Goal: Information Seeking & Learning: Find contact information

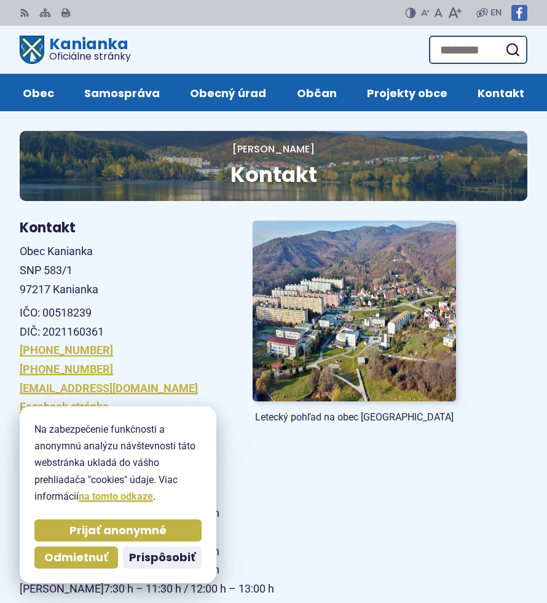
click at [324, 507] on p "Pon 7:30 h – 11:30 h / 12:00 h – 16:00 h Ut NESTRÁNKOVÝ DEŇ Str 7:30 h – 11:30 …" at bounding box center [238, 551] width 436 height 94
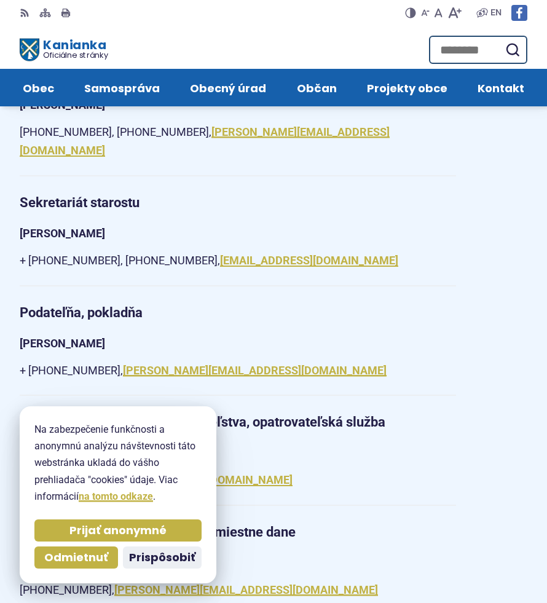
scroll to position [940, 0]
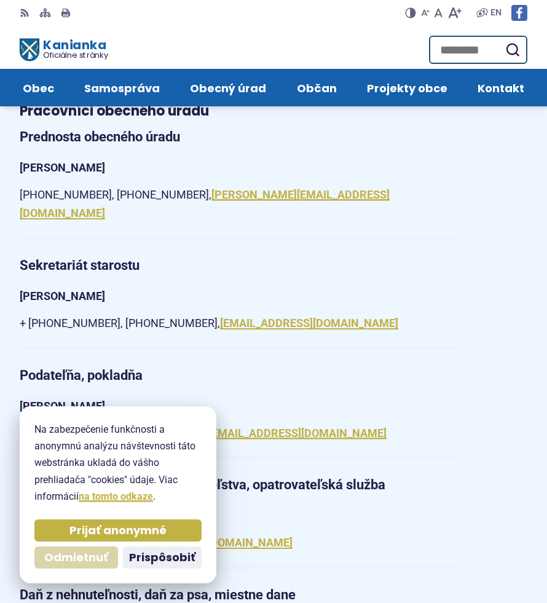
click at [93, 557] on span "Odmietnuť" at bounding box center [76, 558] width 64 height 14
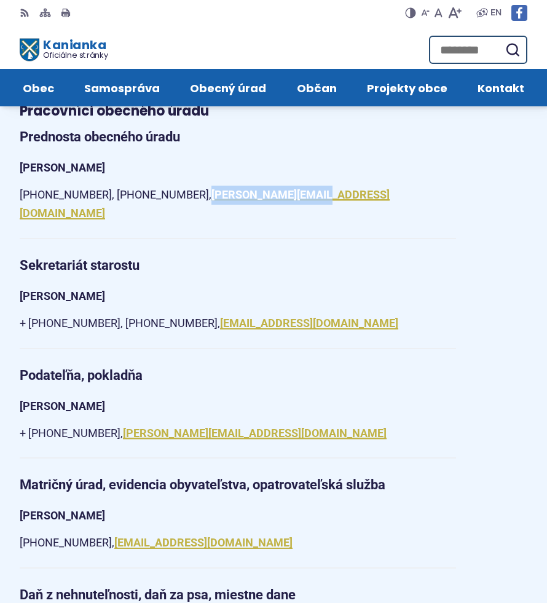
drag, startPoint x: 379, startPoint y: 197, endPoint x: 247, endPoint y: 202, distance: 131.6
click at [247, 202] on p "[PHONE_NUMBER], [PHONE_NUMBER], [PERSON_NAME][EMAIL_ADDRESS][DOMAIN_NAME]" at bounding box center [238, 204] width 436 height 37
copy link "[PERSON_NAME][EMAIL_ADDRESS][DOMAIN_NAME]"
drag, startPoint x: 237, startPoint y: 193, endPoint x: 179, endPoint y: 194, distance: 57.8
click at [179, 194] on p "[PHONE_NUMBER], [PHONE_NUMBER], [PERSON_NAME][EMAIL_ADDRESS][DOMAIN_NAME]" at bounding box center [238, 204] width 436 height 37
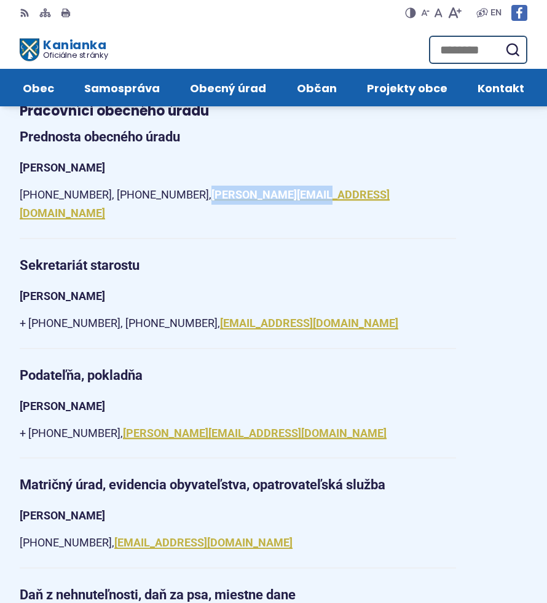
copy p "940 647 970"
click at [96, 162] on strong "[PERSON_NAME]" at bounding box center [62, 167] width 85 height 13
copy strong "Badák"
click at [59, 165] on strong "[PERSON_NAME]" at bounding box center [62, 167] width 85 height 13
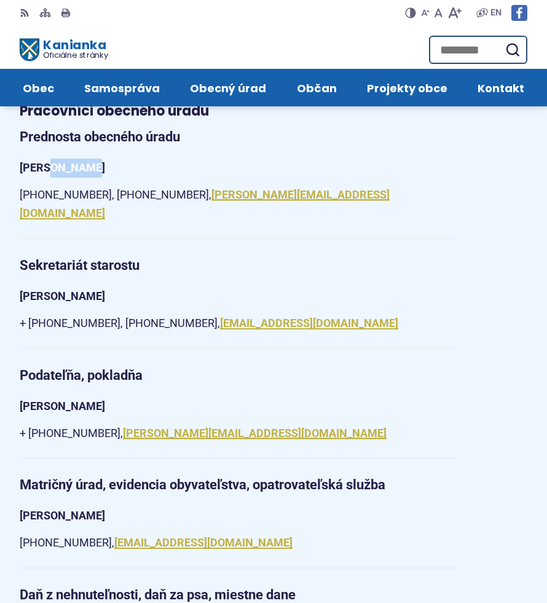
click at [59, 165] on strong "[PERSON_NAME]" at bounding box center [62, 167] width 85 height 13
copy strong "[PERSON_NAME]"
click at [19, 169] on article "Kontakt [STREET_ADDRESS] IČO: 00518239 DIČ: 2021160361 [PHONE_NUMBER] [PHONE_NU…" at bounding box center [273, 378] width 547 height 2203
click at [25, 166] on strong "[PERSON_NAME]" at bounding box center [62, 167] width 85 height 13
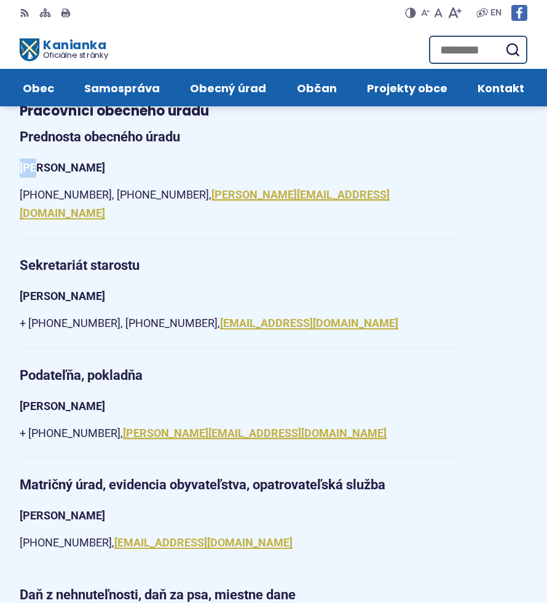
copy strong "Ing"
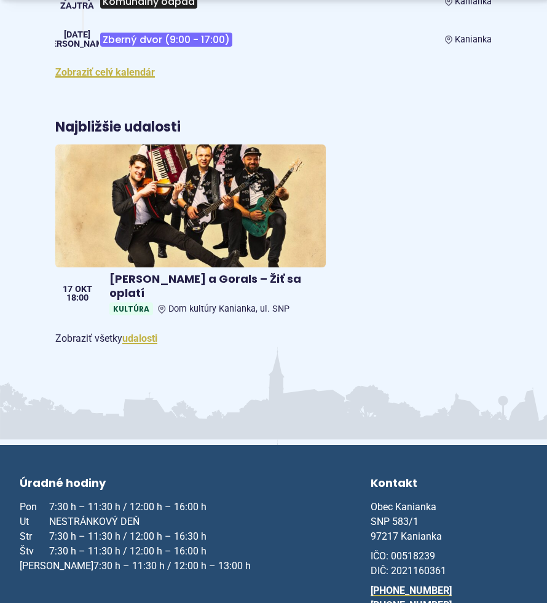
scroll to position [2633, 0]
